Goal: Find specific page/section: Find specific page/section

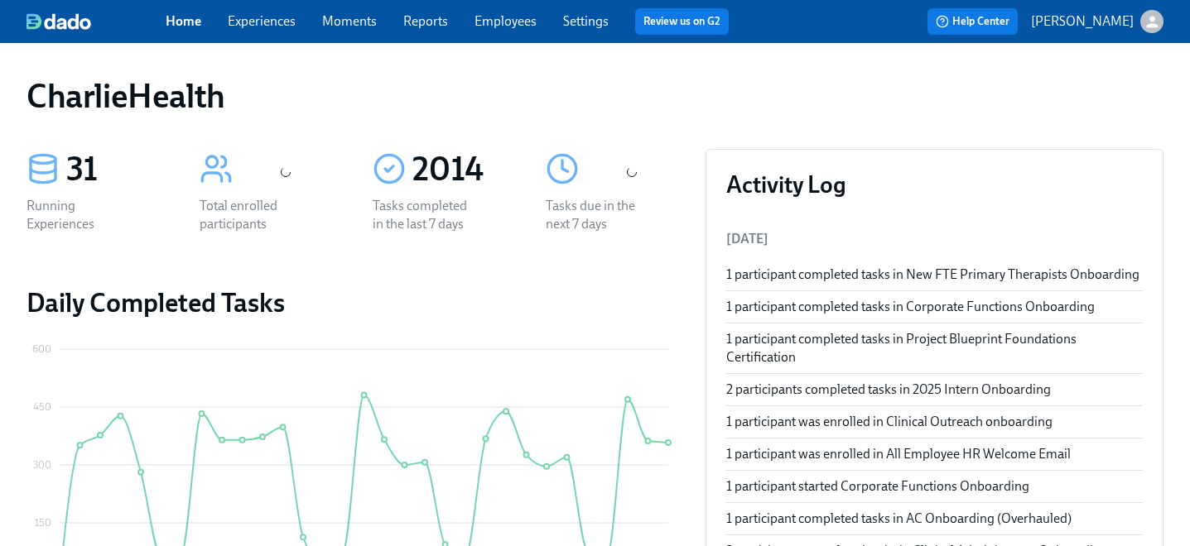
click at [489, 13] on link "Employees" at bounding box center [505, 21] width 62 height 16
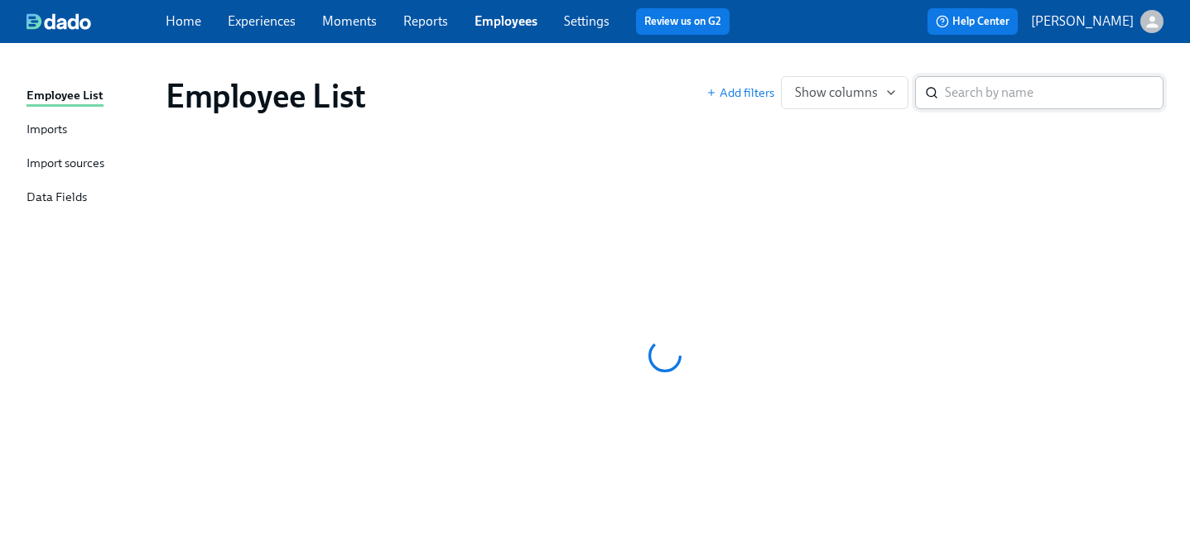
click at [998, 88] on input "search" at bounding box center [1054, 92] width 219 height 33
click at [956, 94] on input "search" at bounding box center [1053, 92] width 219 height 33
click at [988, 90] on input "search" at bounding box center [1054, 92] width 219 height 33
click at [421, 12] on span "Reports" at bounding box center [425, 21] width 45 height 18
click at [426, 21] on link "Reports" at bounding box center [425, 21] width 45 height 16
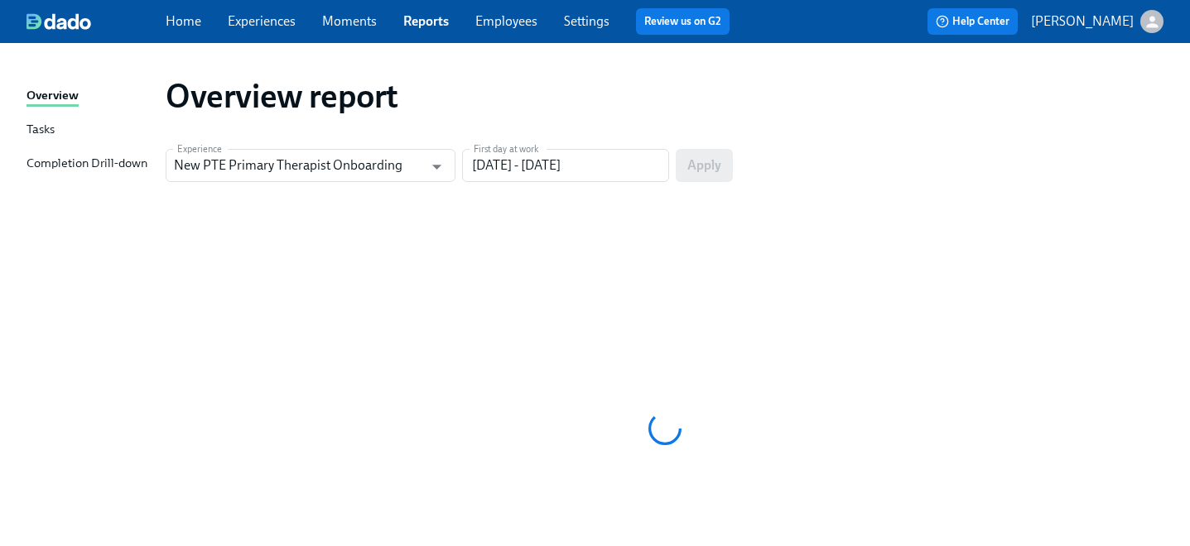
click at [495, 21] on link "Employees" at bounding box center [506, 21] width 62 height 16
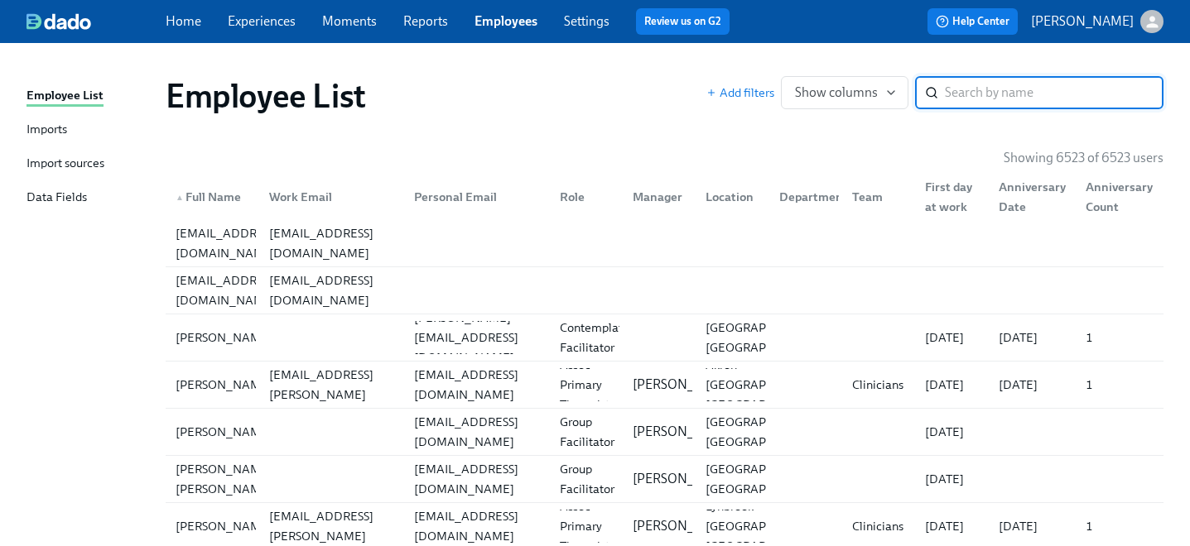
click at [964, 89] on input "search" at bounding box center [1054, 92] width 219 height 33
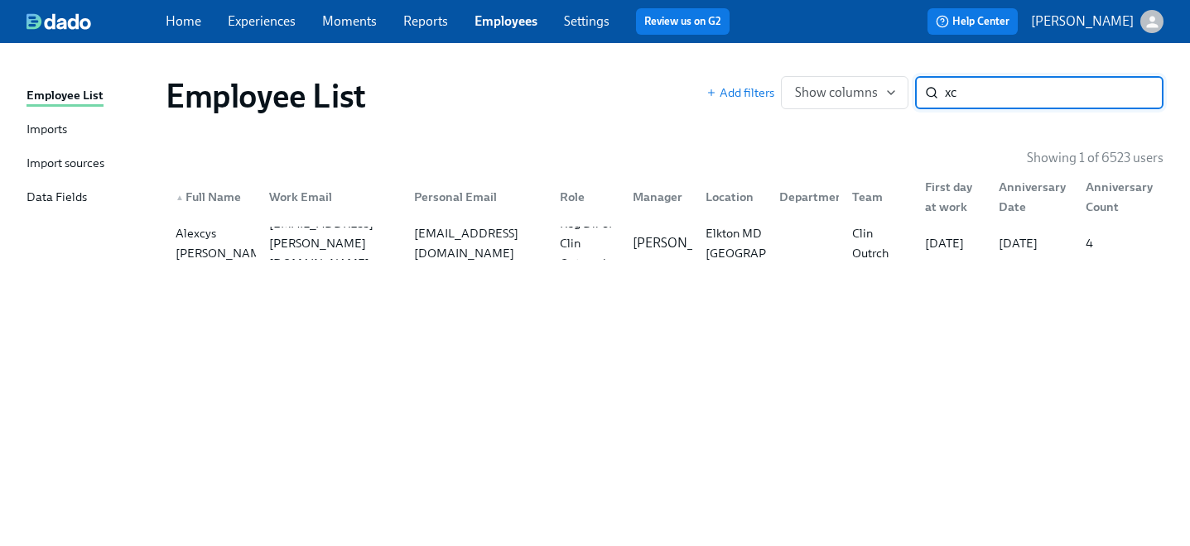
type input "x"
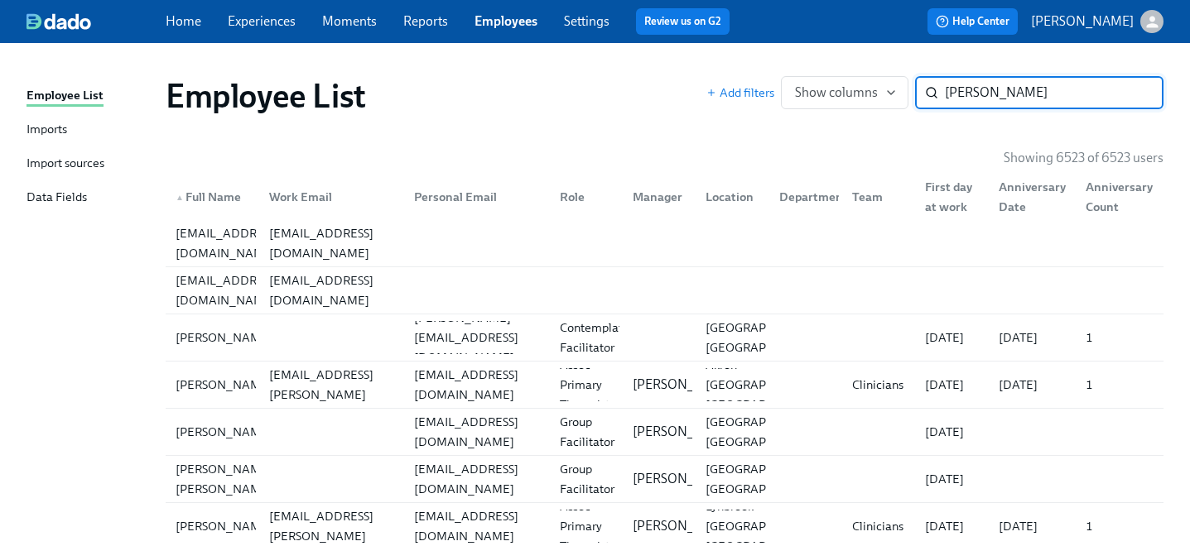
type input "[PERSON_NAME]"
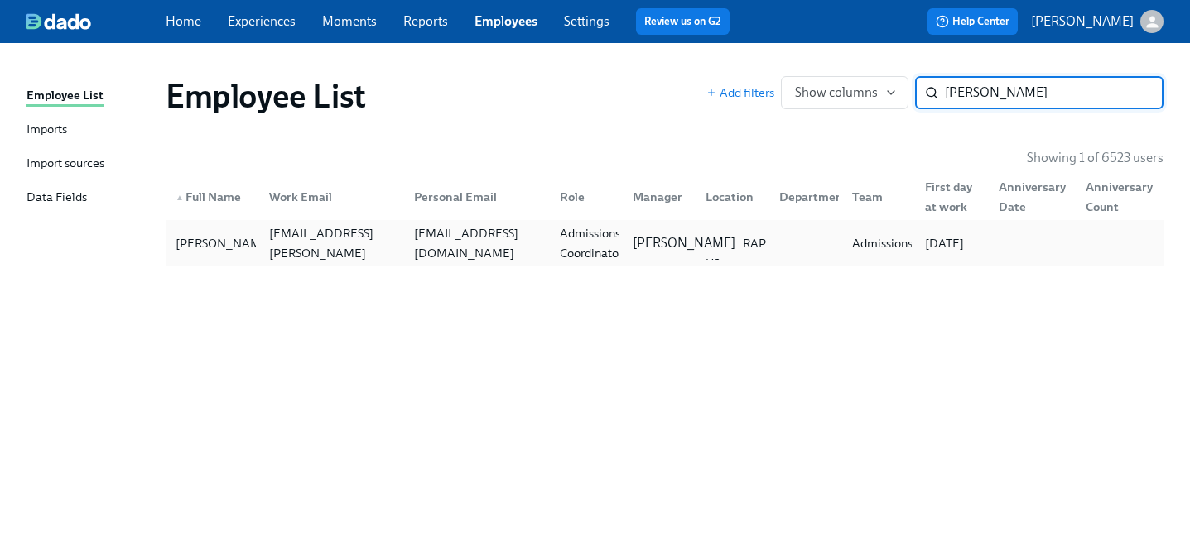
click at [626, 253] on div "[PERSON_NAME]" at bounding box center [684, 243] width 116 height 18
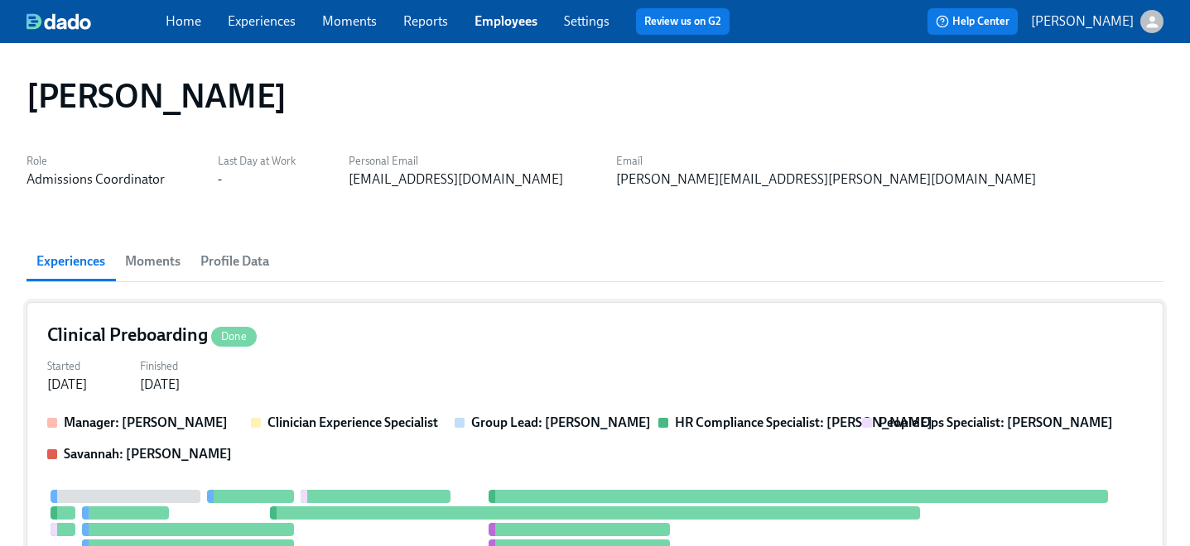
click at [411, 361] on div "Started [DATE] Finished [DATE]" at bounding box center [594, 374] width 1095 height 40
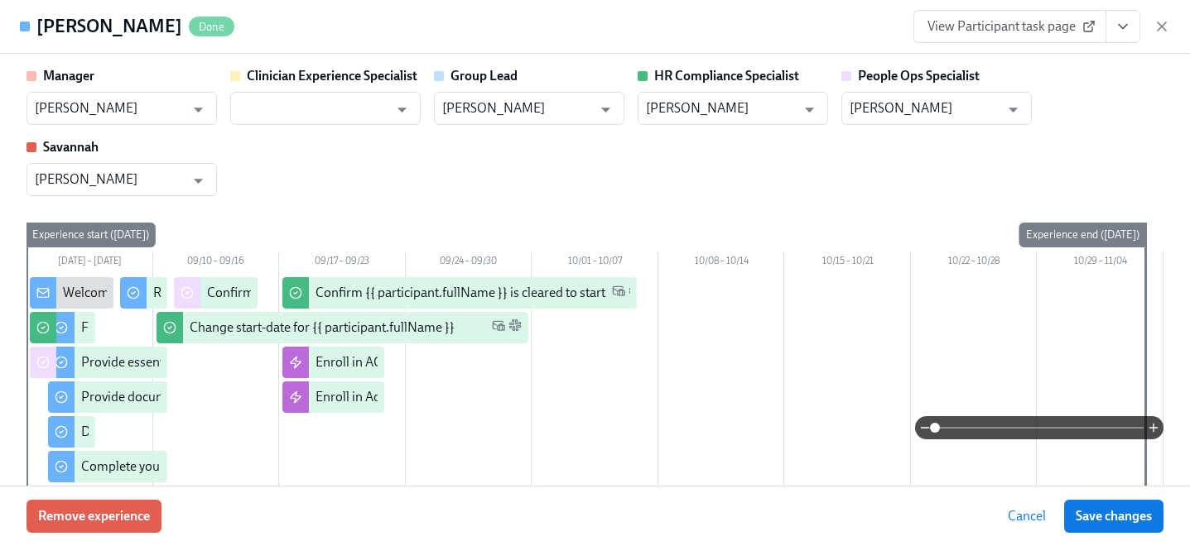
click at [1130, 32] on icon "View task page" at bounding box center [1122, 26] width 17 height 17
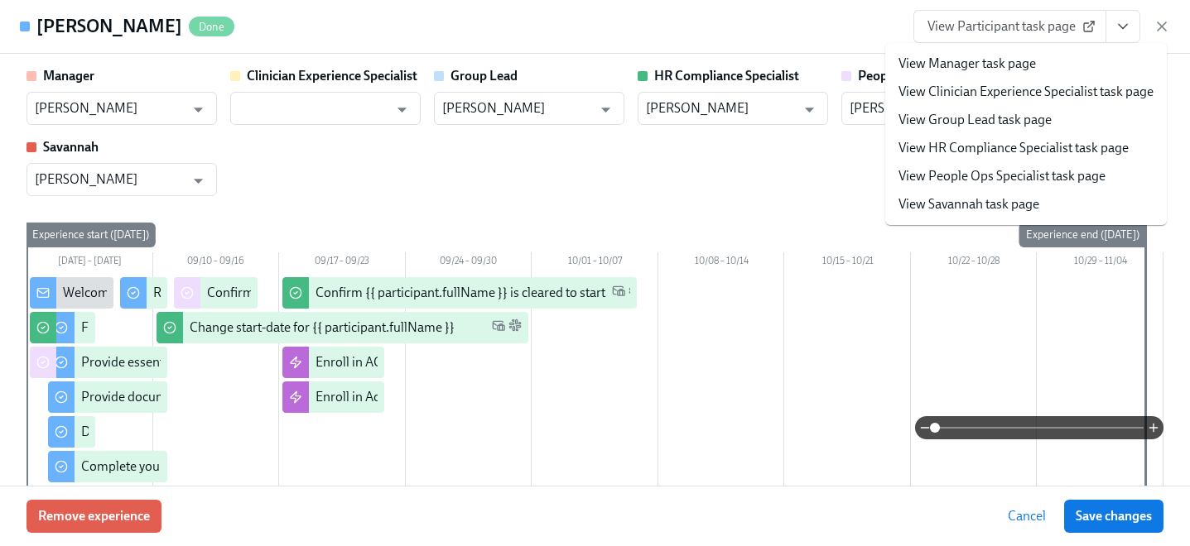
click at [950, 180] on link "View People Ops Specialist task page" at bounding box center [1001, 176] width 207 height 18
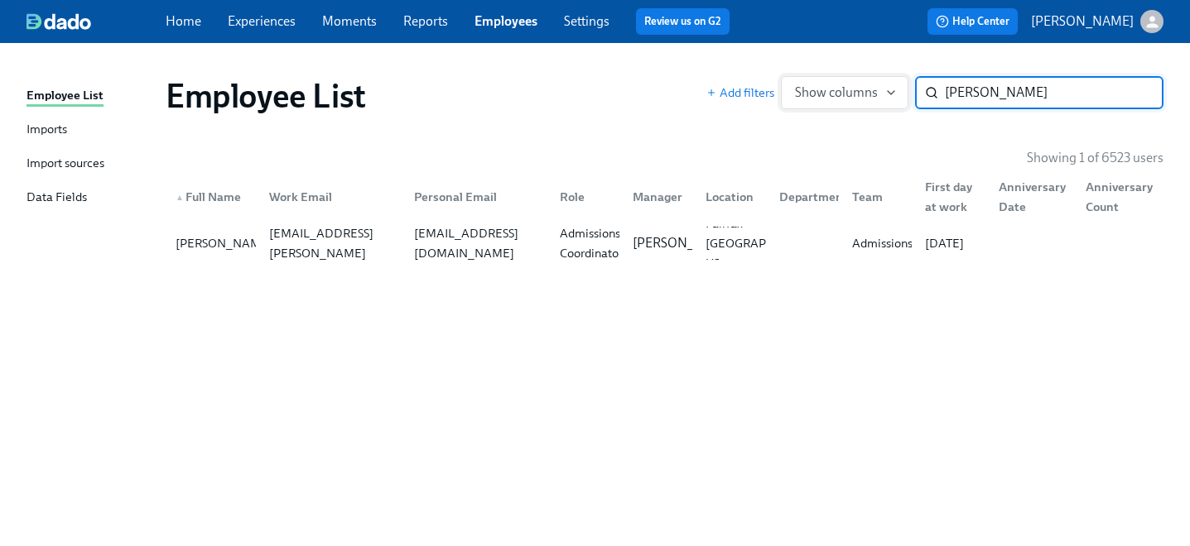
drag, startPoint x: 1031, startPoint y: 86, endPoint x: 845, endPoint y: 86, distance: 185.5
click at [845, 86] on div "Add filters Show columns [PERSON_NAME] ​" at bounding box center [934, 92] width 457 height 33
type input "gibbon"
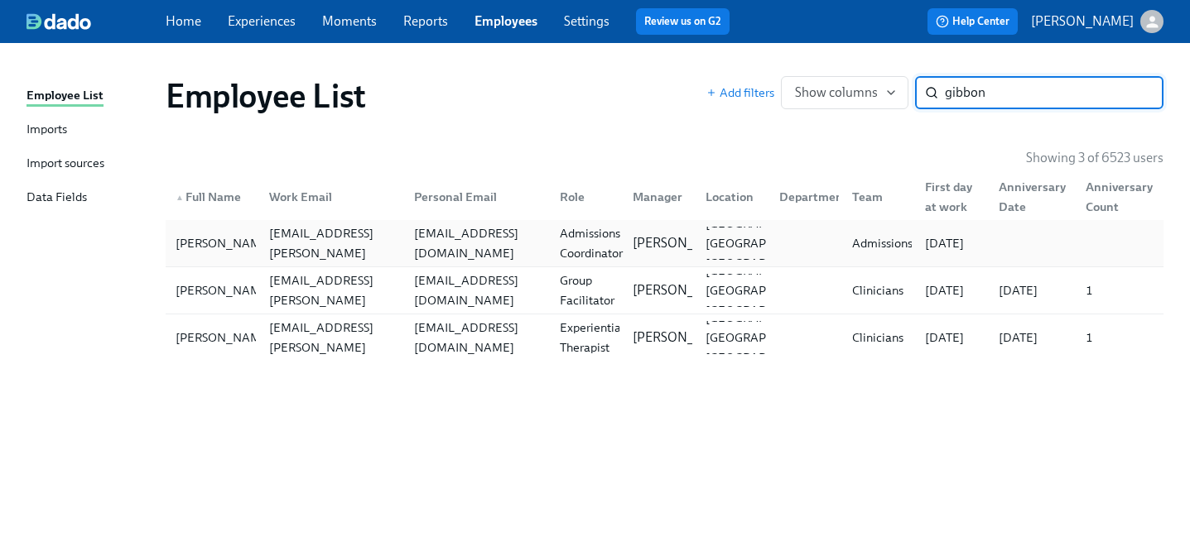
click at [574, 244] on div "Admissions Coordinator" at bounding box center [591, 244] width 76 height 40
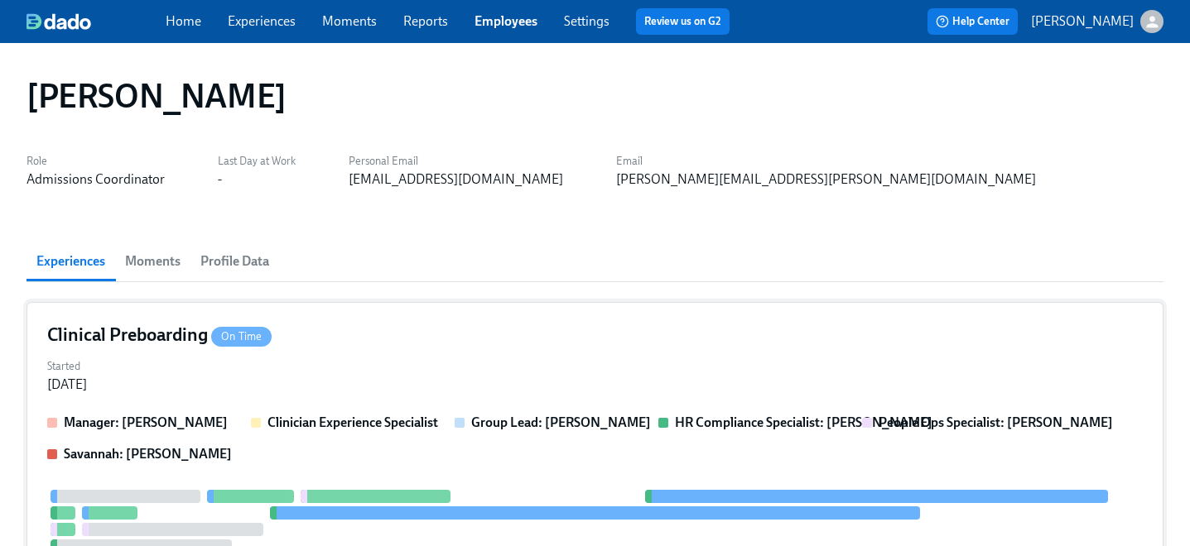
click at [409, 374] on div "Started [DATE]" at bounding box center [594, 374] width 1095 height 40
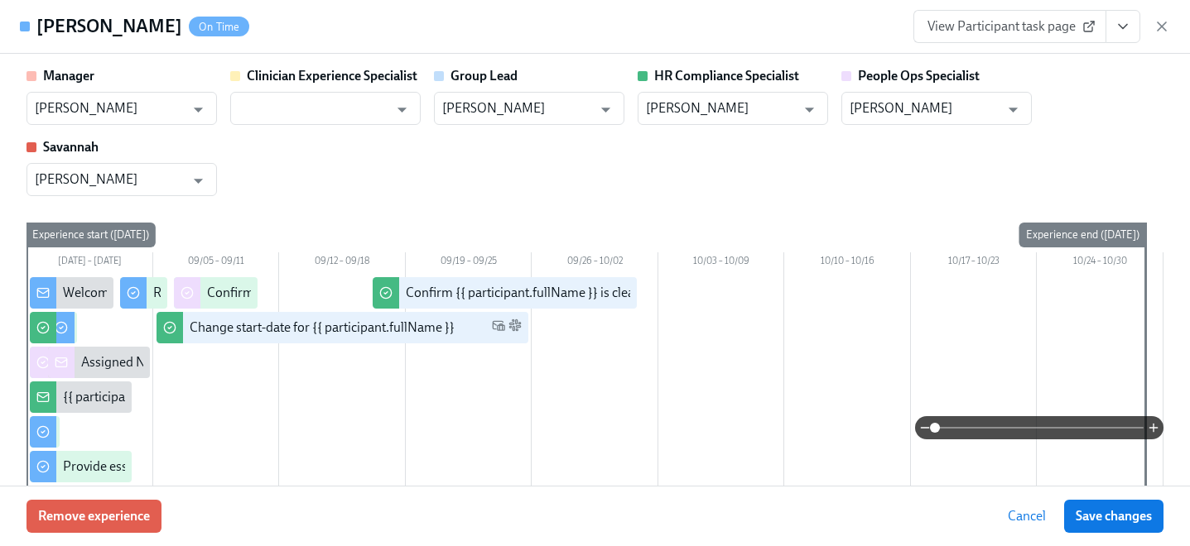
click at [1135, 33] on button "View task page" at bounding box center [1122, 26] width 35 height 33
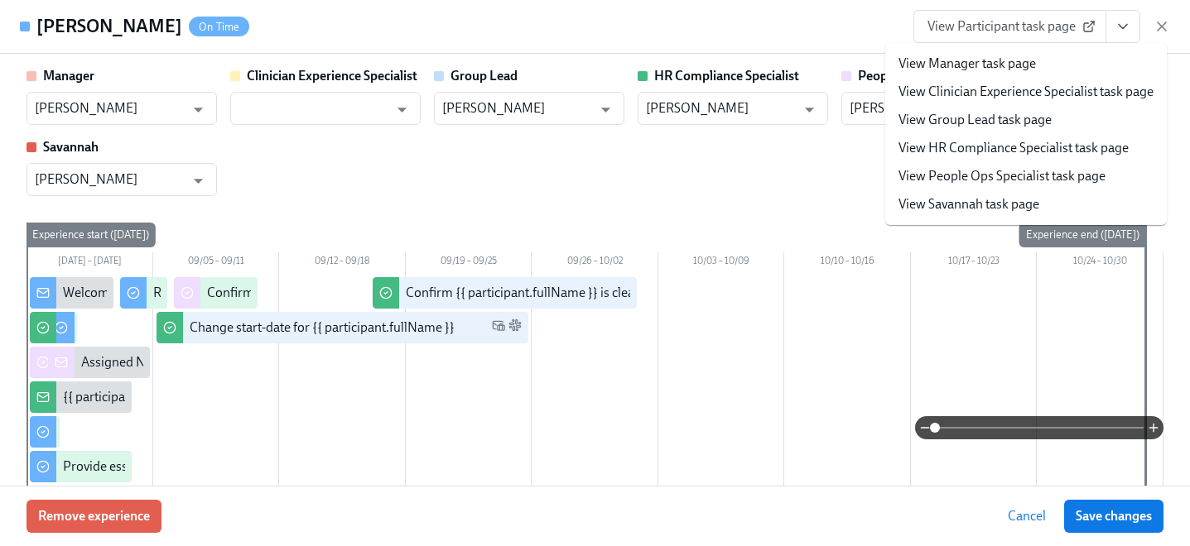
click at [1044, 183] on link "View People Ops Specialist task page" at bounding box center [1001, 176] width 207 height 18
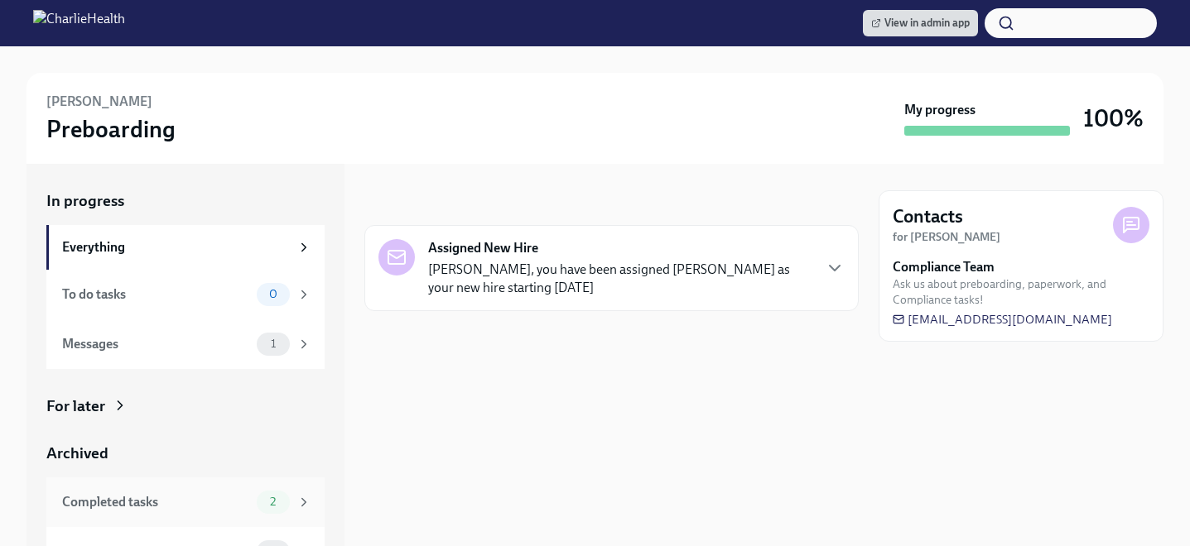
click at [282, 498] on span "2" at bounding box center [273, 502] width 26 height 12
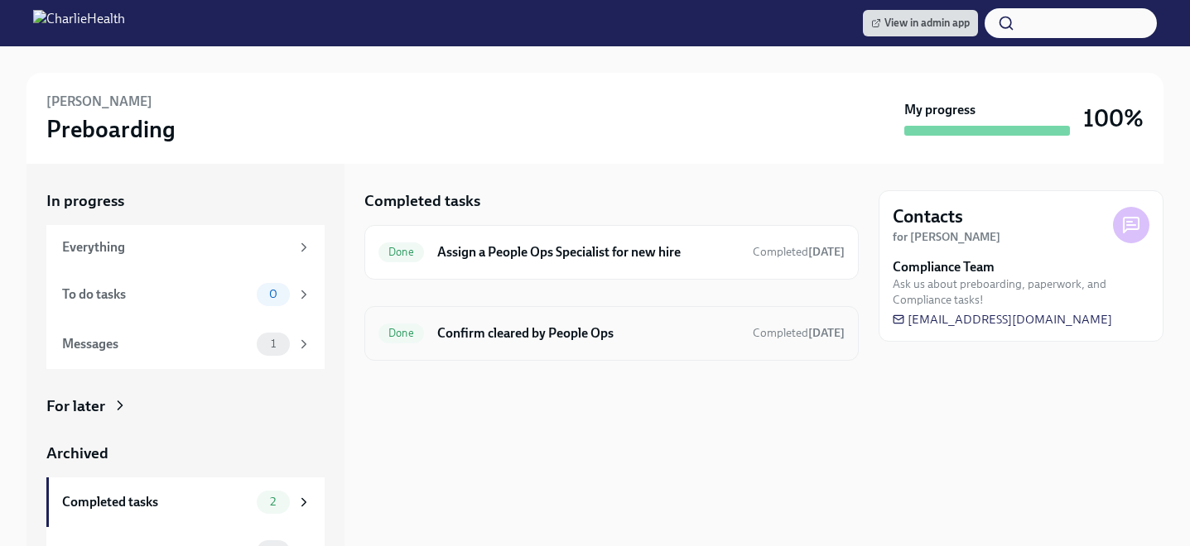
click at [513, 337] on h6 "Confirm cleared by People Ops" at bounding box center [588, 334] width 302 height 18
